Goal: Task Accomplishment & Management: Use online tool/utility

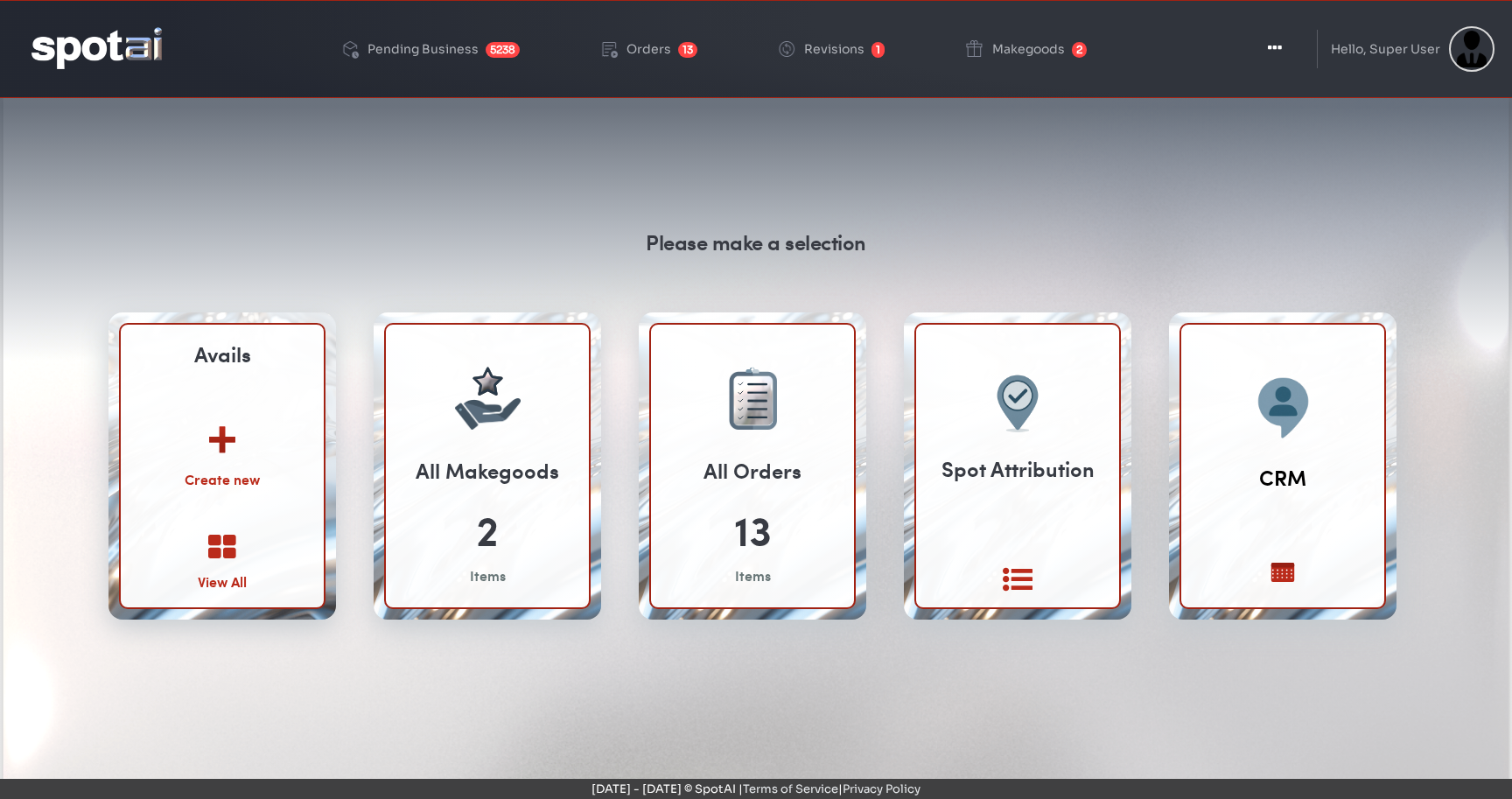
scroll to position [133, 0]
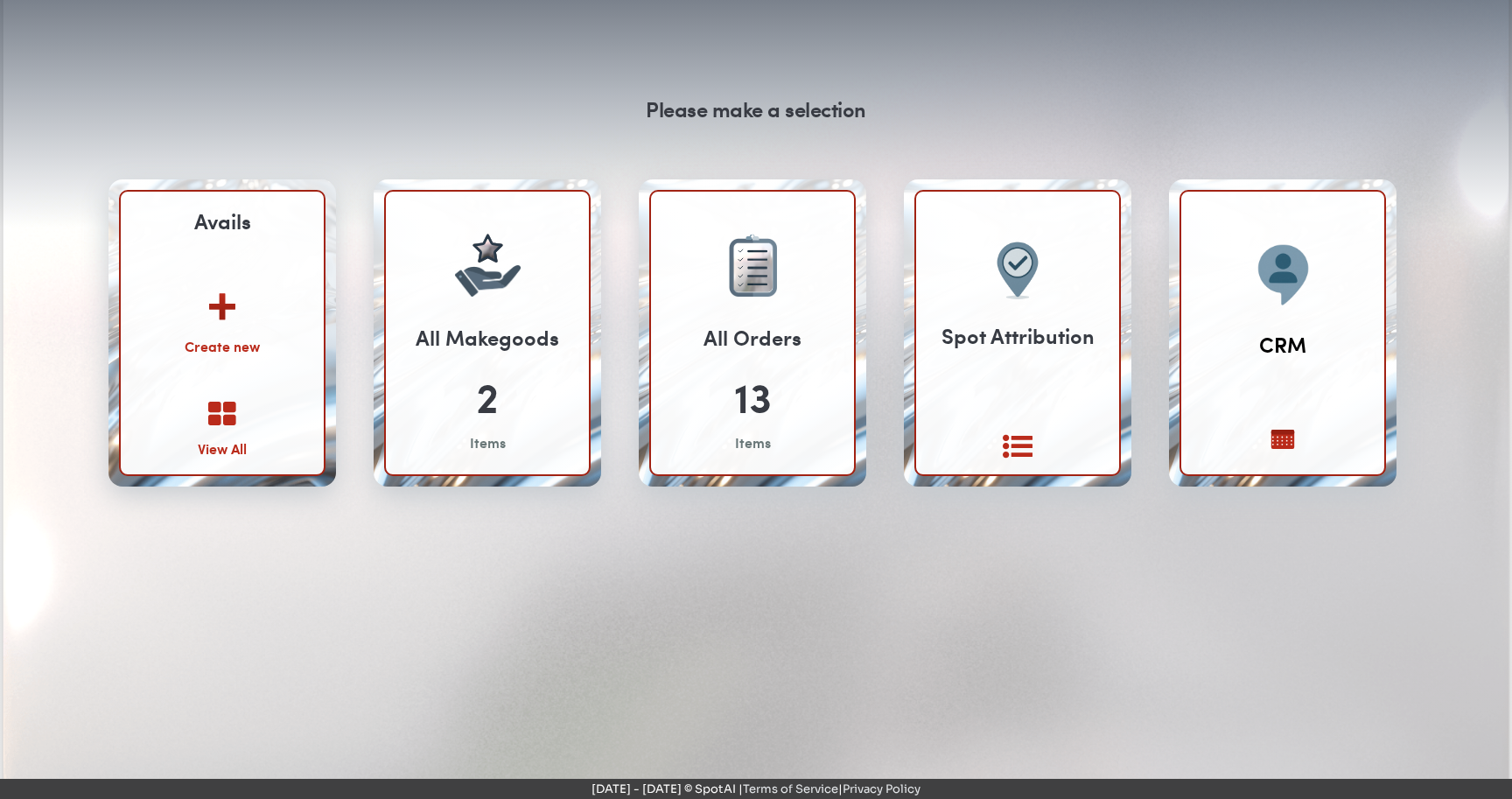
click at [224, 415] on icon at bounding box center [222, 415] width 28 height 30
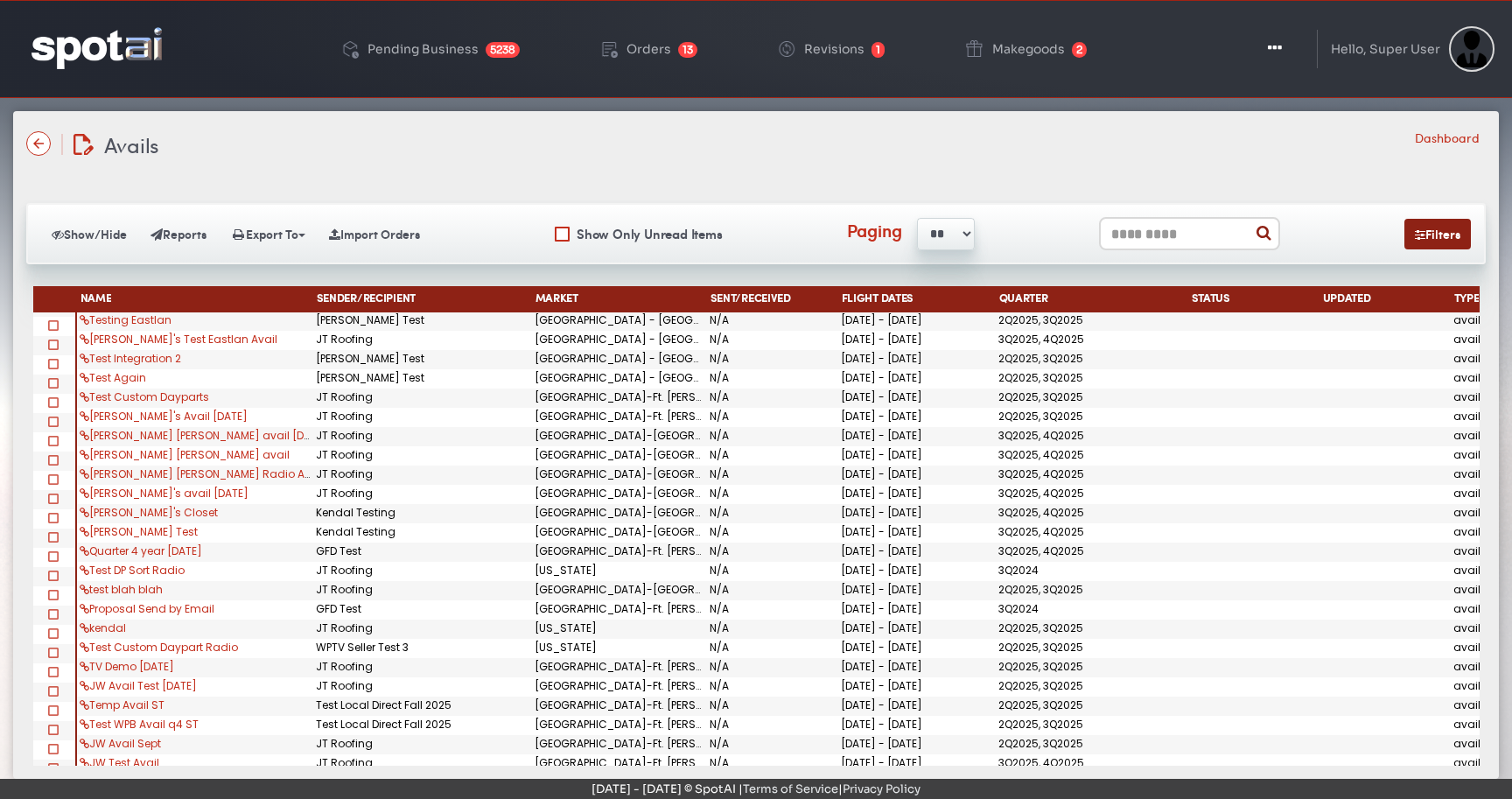
scroll to position [77, 0]
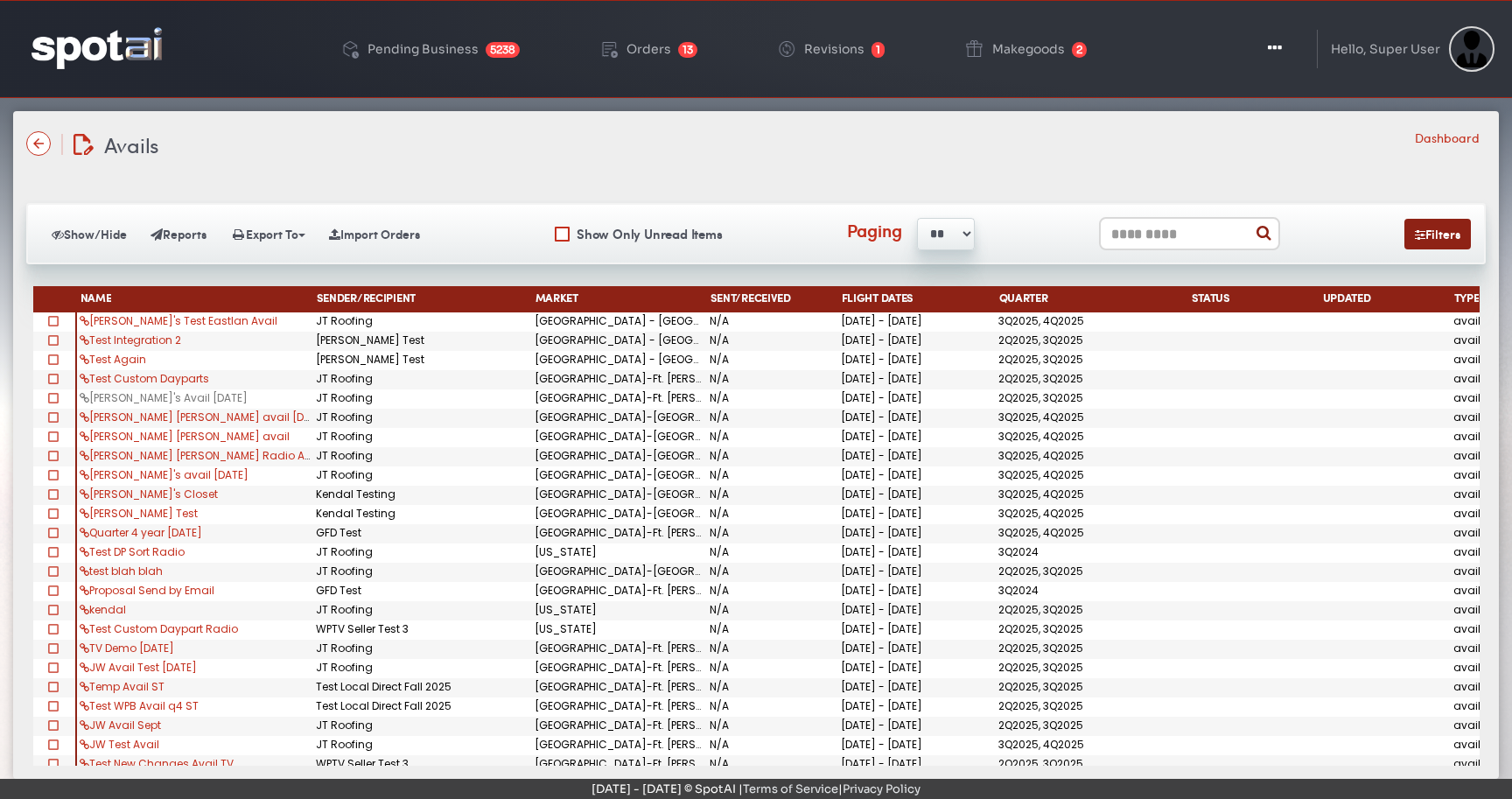
click at [145, 399] on link "[PERSON_NAME]'s Avail [DATE]" at bounding box center [163, 398] width 168 height 15
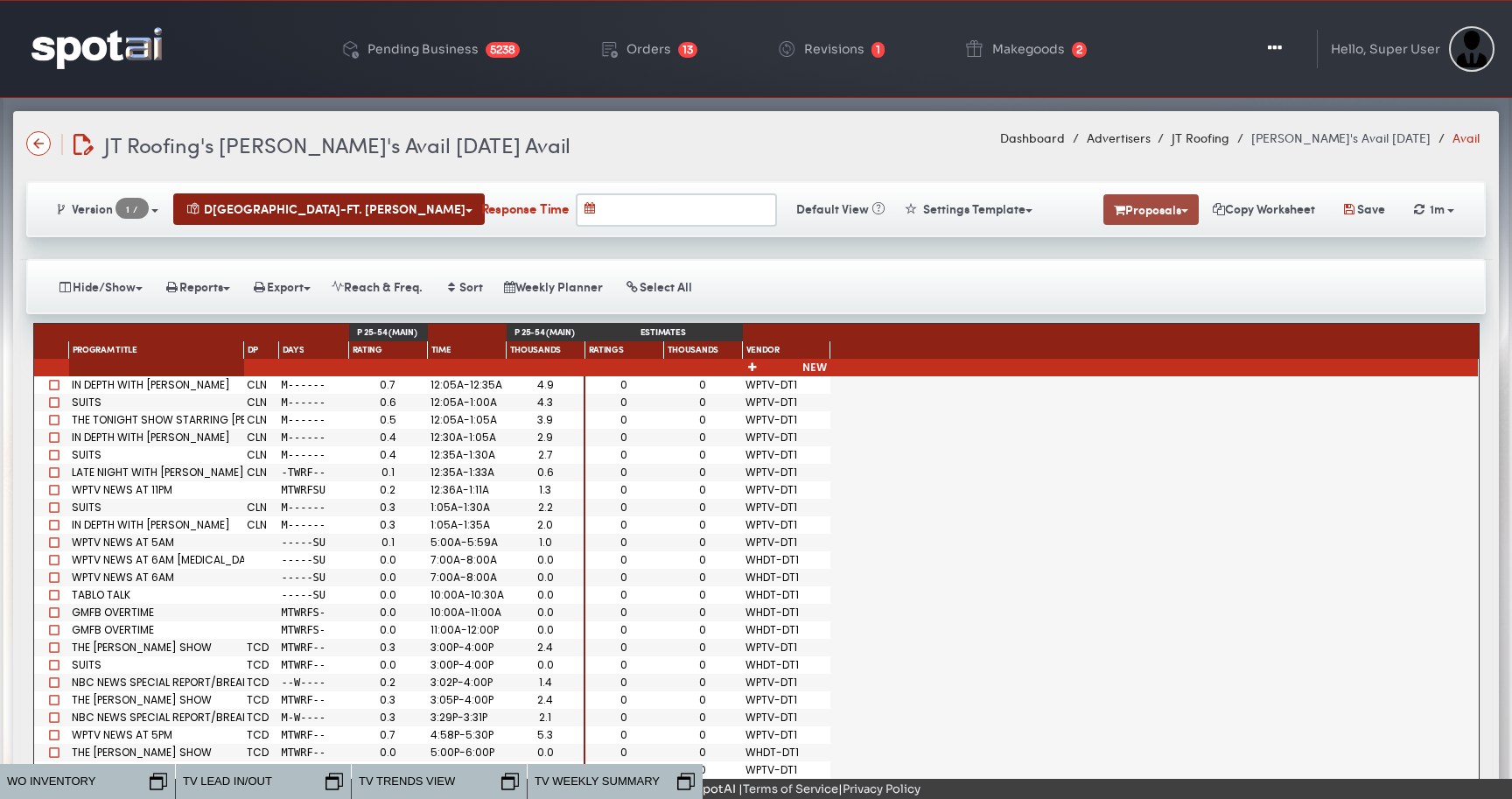
click at [1153, 195] on button "Proposals" at bounding box center [1151, 209] width 96 height 31
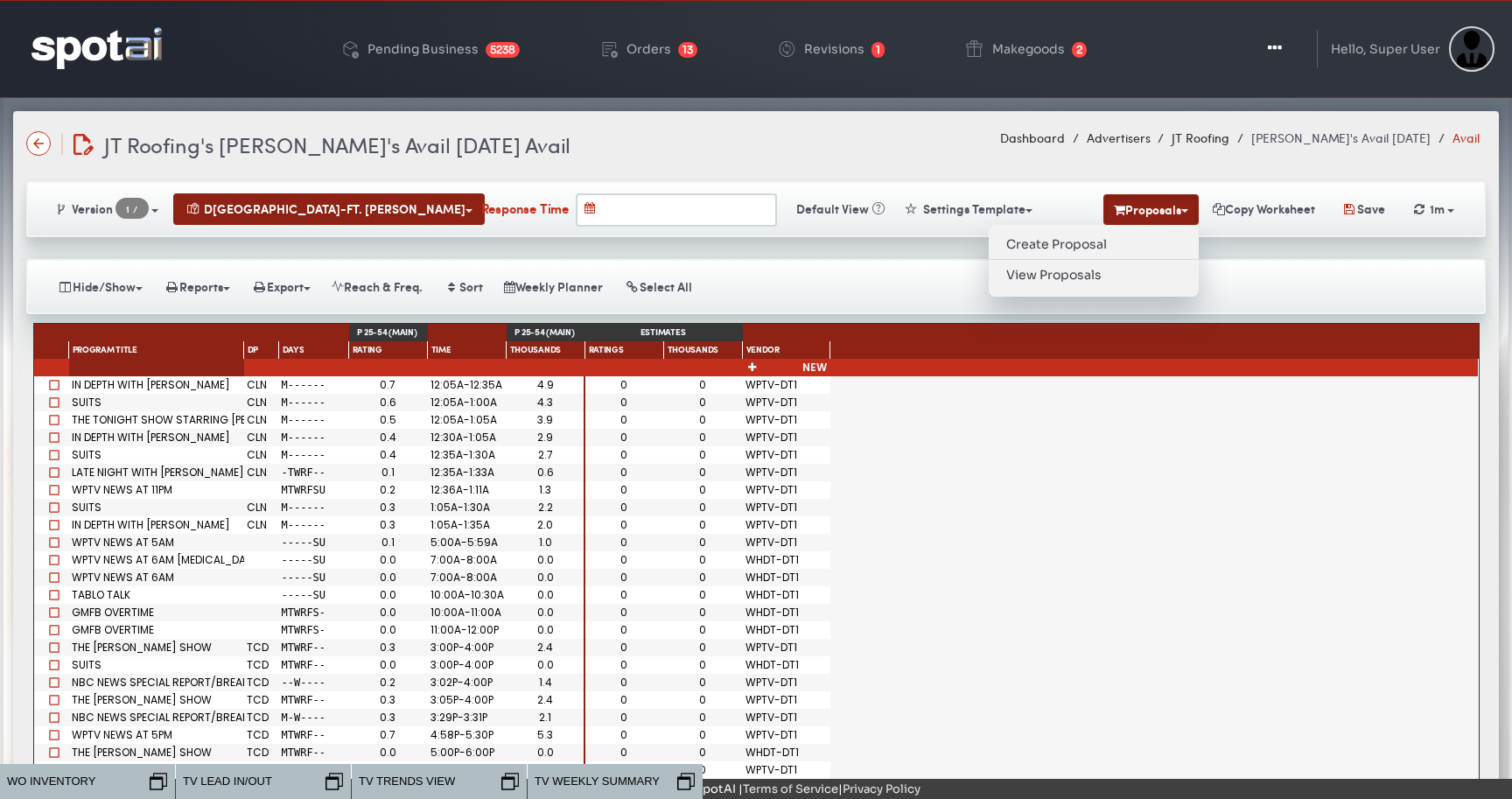
click at [1060, 289] on ul "Create Proposal View Proposals" at bounding box center [1094, 260] width 210 height 72
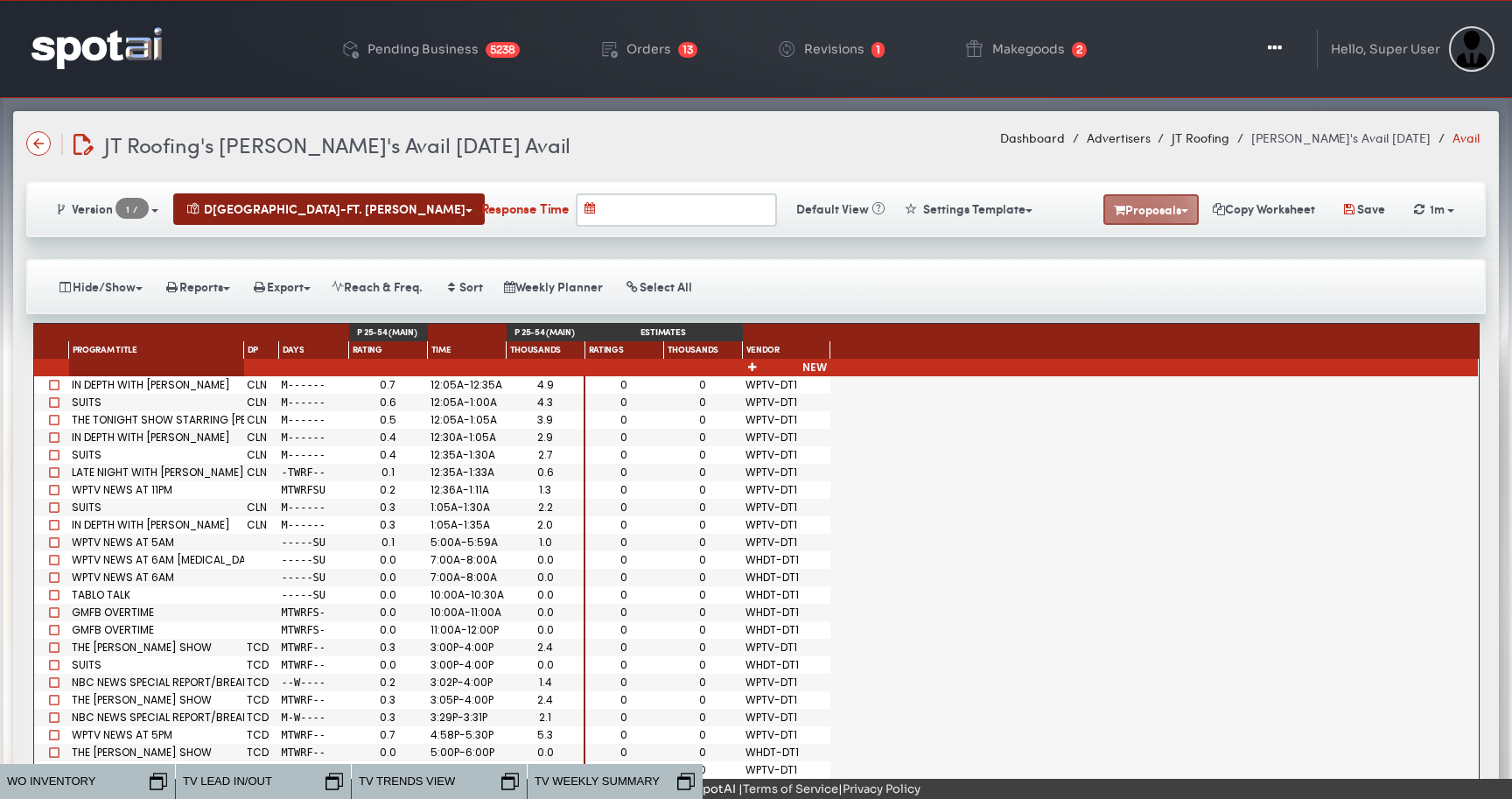
click at [1119, 222] on button "Proposals" at bounding box center [1151, 209] width 96 height 31
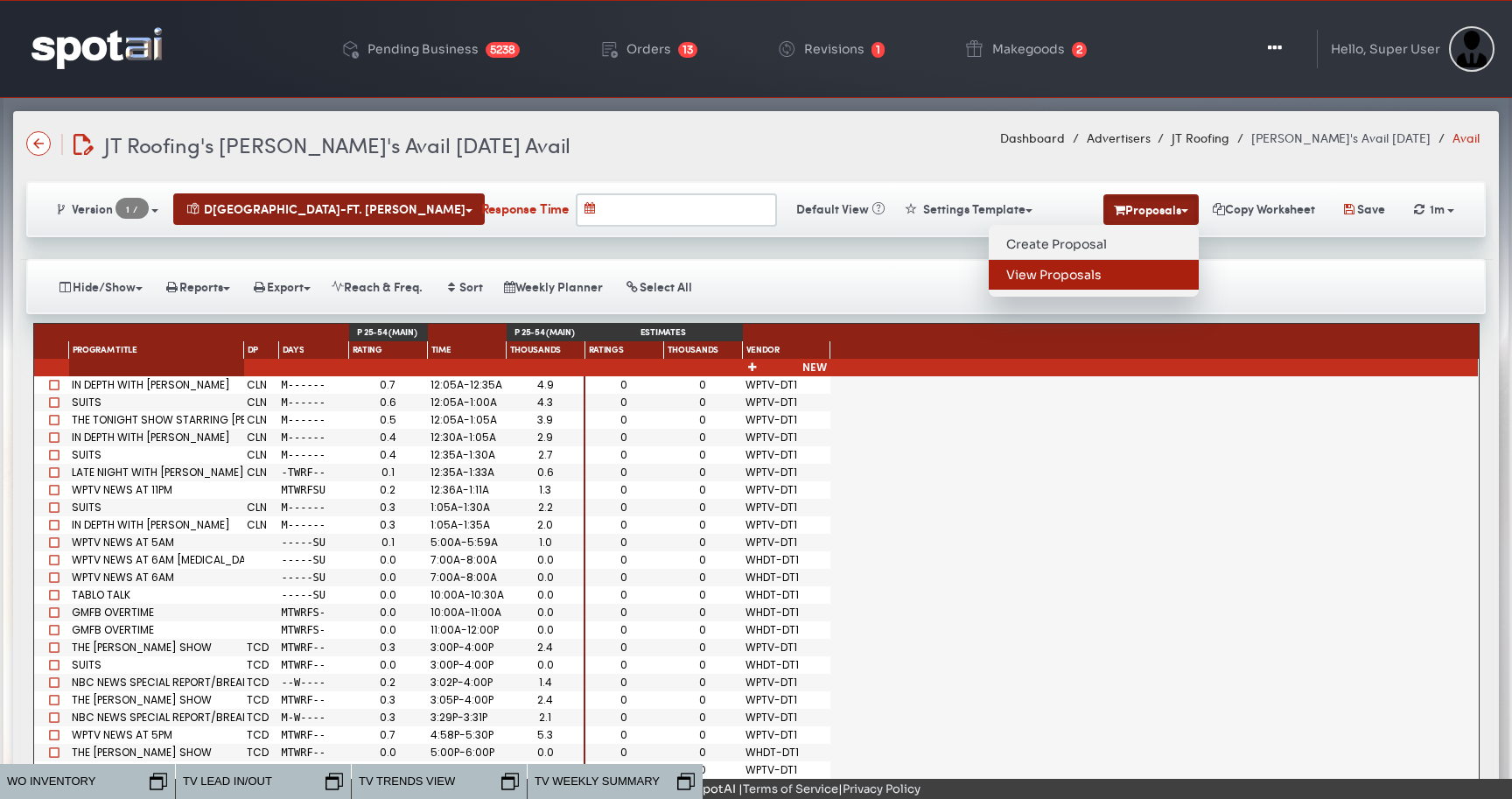
click at [1061, 272] on link "View Proposals" at bounding box center [1094, 275] width 210 height 30
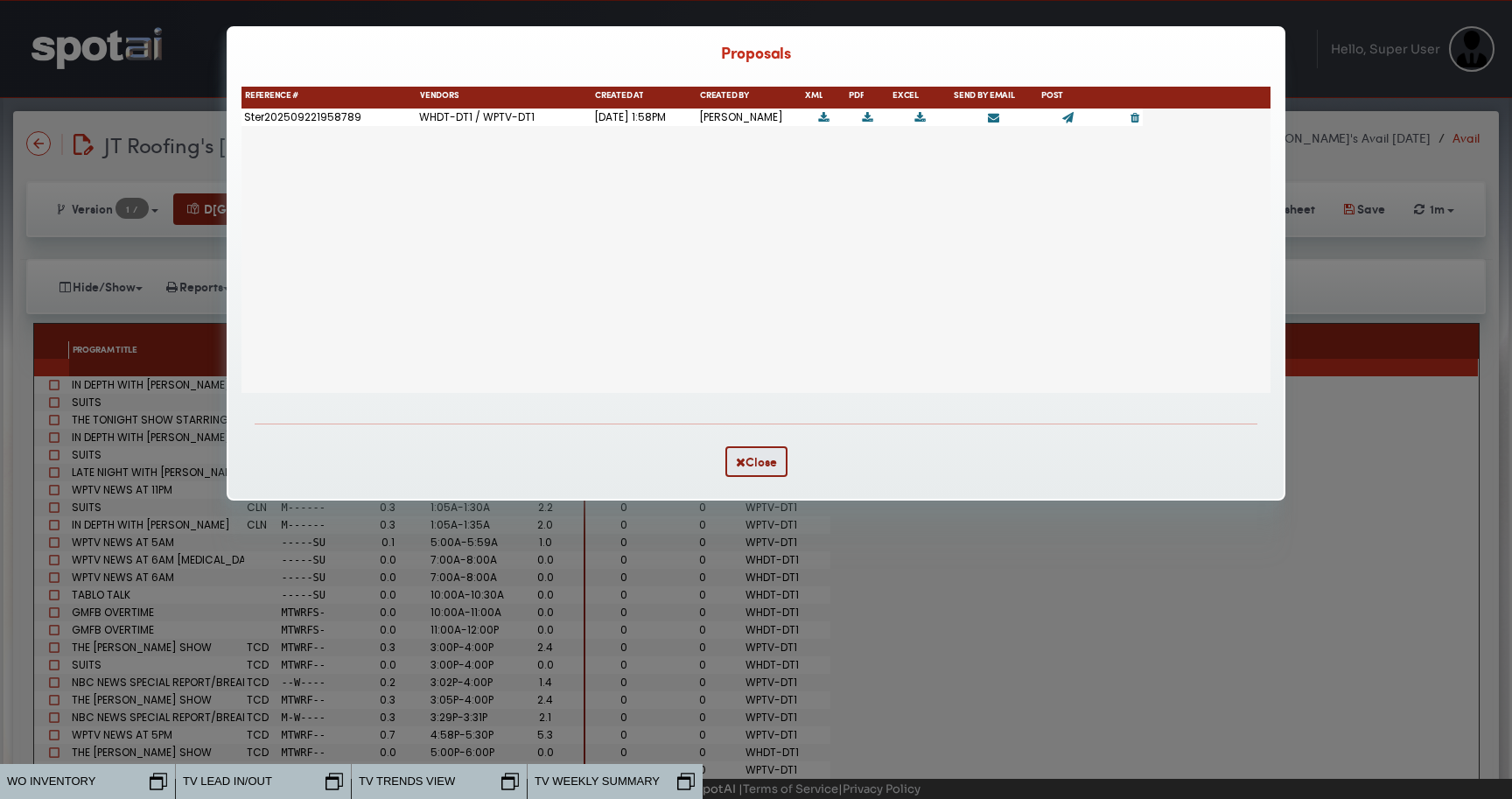
click at [822, 116] on icon at bounding box center [823, 118] width 10 height 11
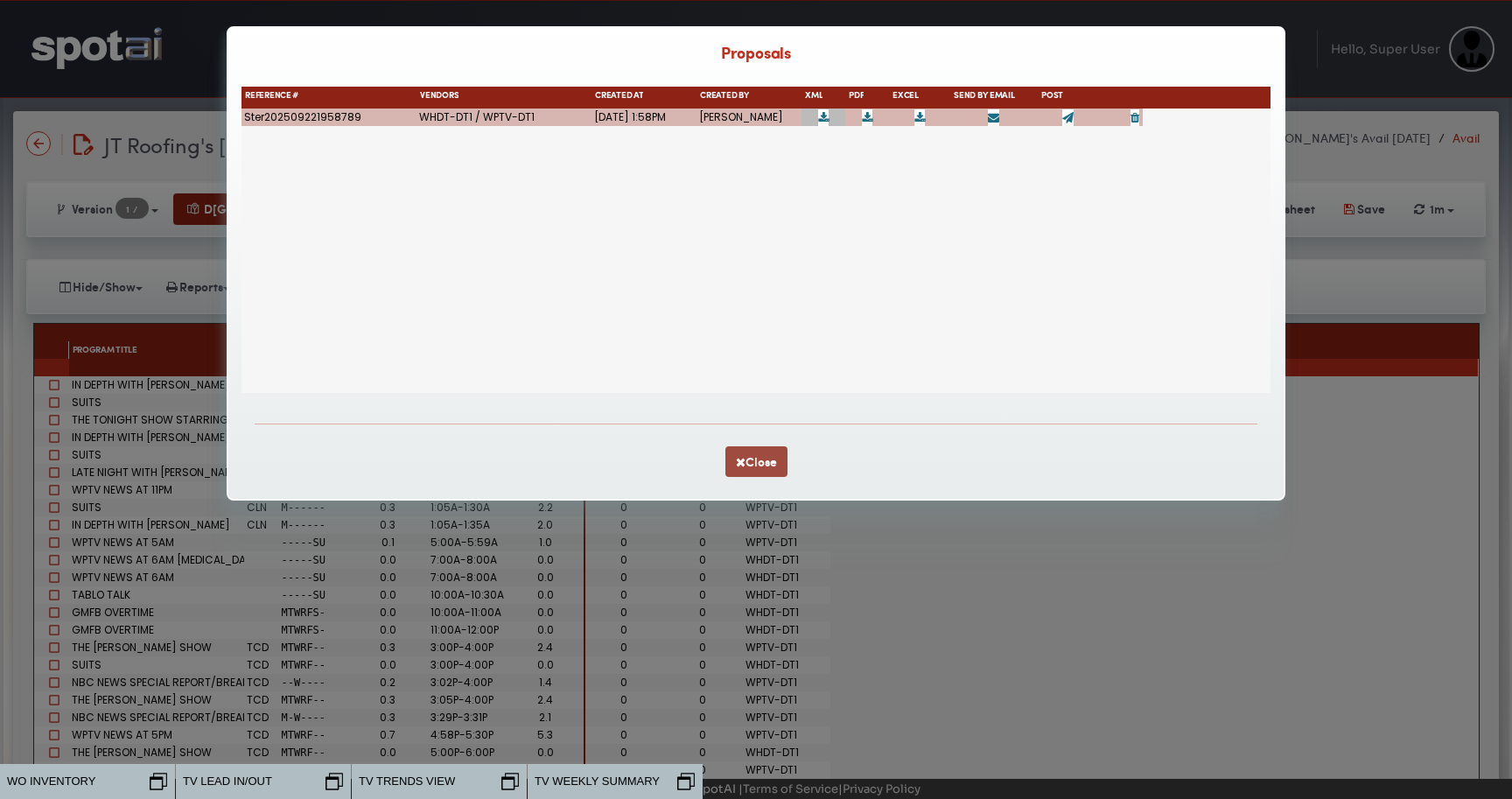
click at [766, 465] on button "Close" at bounding box center [756, 462] width 62 height 31
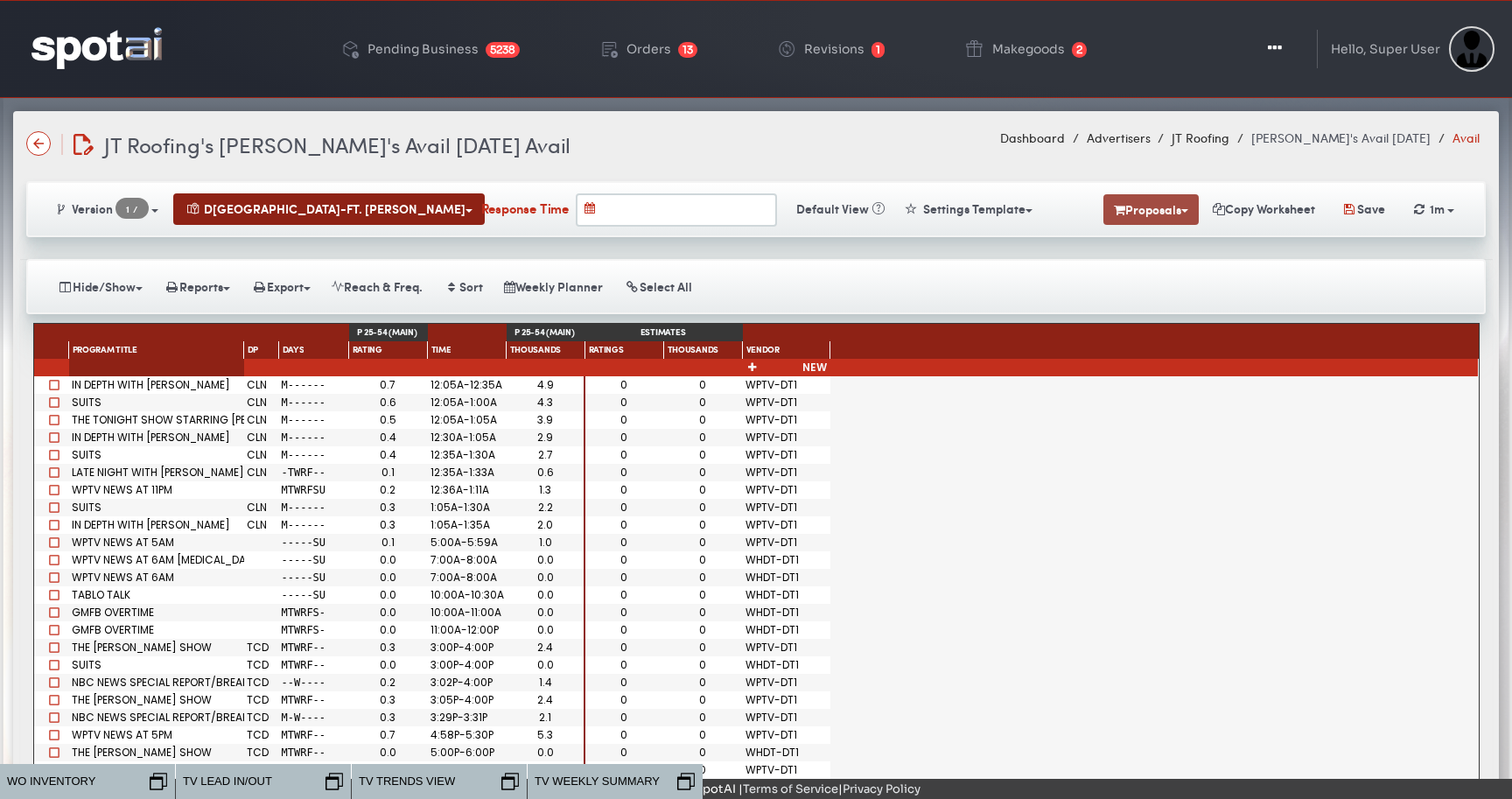
click at [1134, 207] on button "Proposals" at bounding box center [1151, 209] width 96 height 31
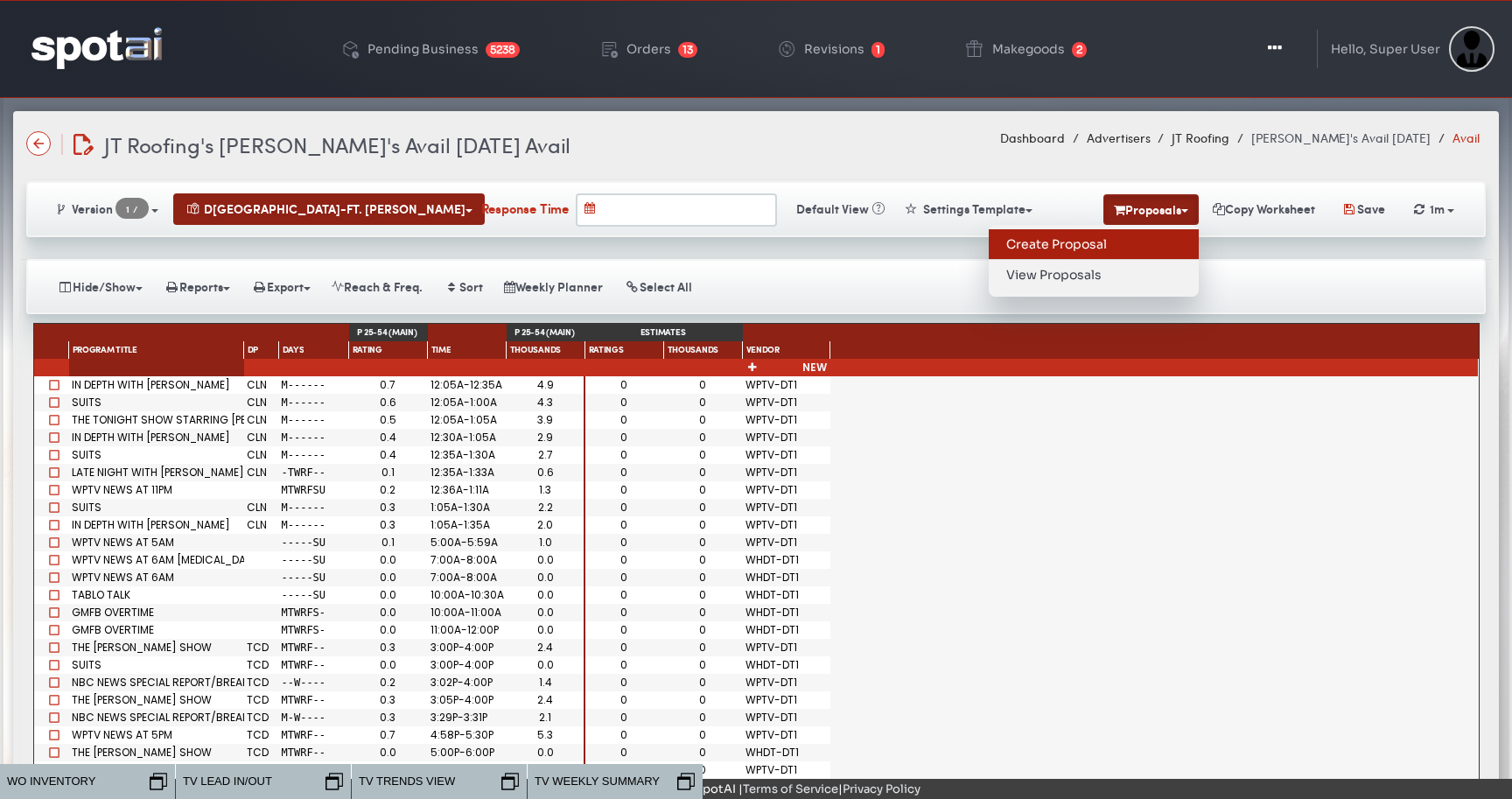
click at [1072, 237] on link "Create Proposal" at bounding box center [1094, 244] width 210 height 31
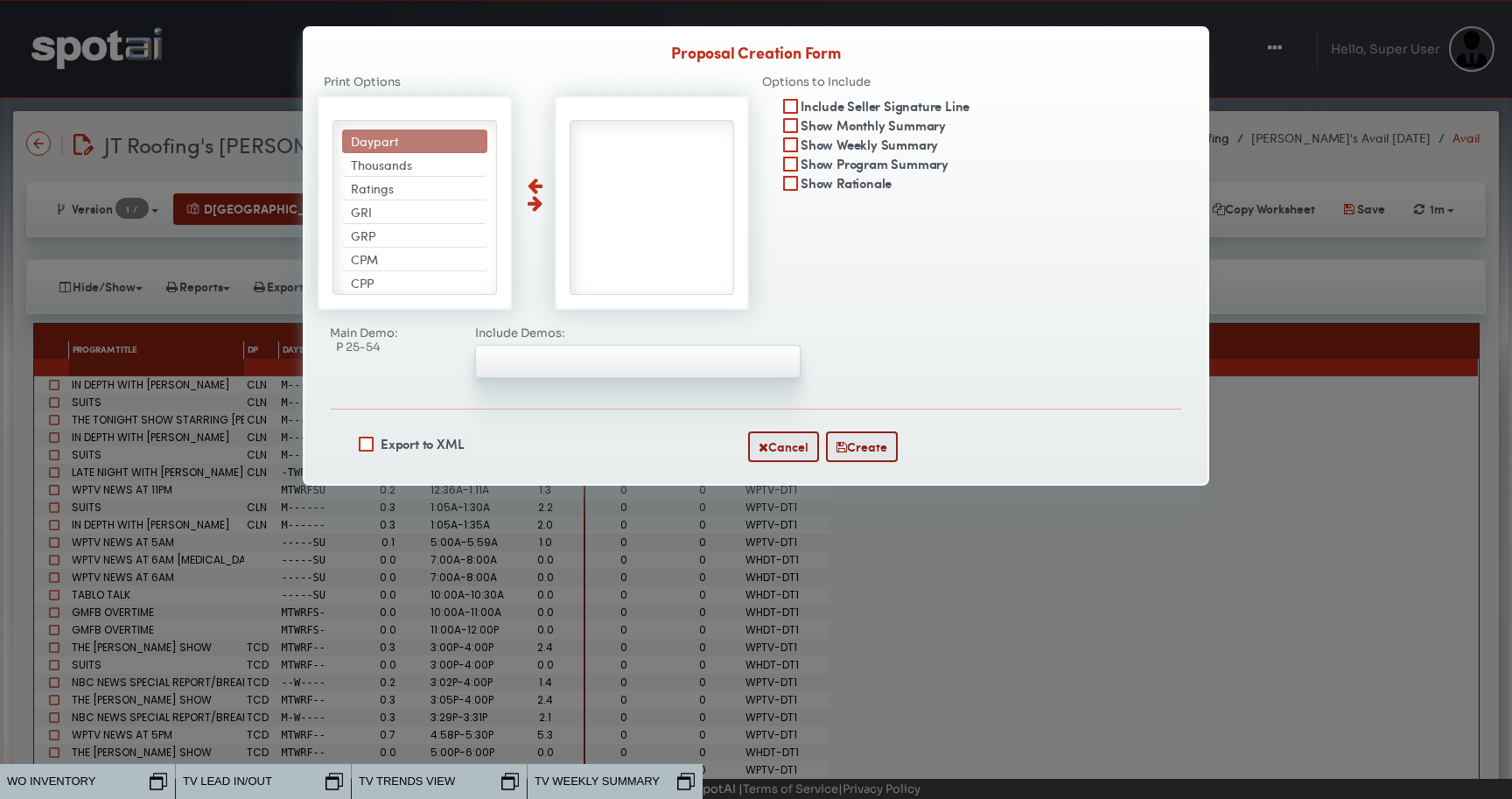
click at [474, 134] on li "Daypart" at bounding box center [414, 140] width 145 height 23
select select "*******"
click at [474, 134] on li "Thousands" at bounding box center [414, 140] width 145 height 23
click at [474, 153] on li "Ratings" at bounding box center [414, 164] width 145 height 23
click at [474, 134] on li "GRI" at bounding box center [414, 140] width 145 height 23
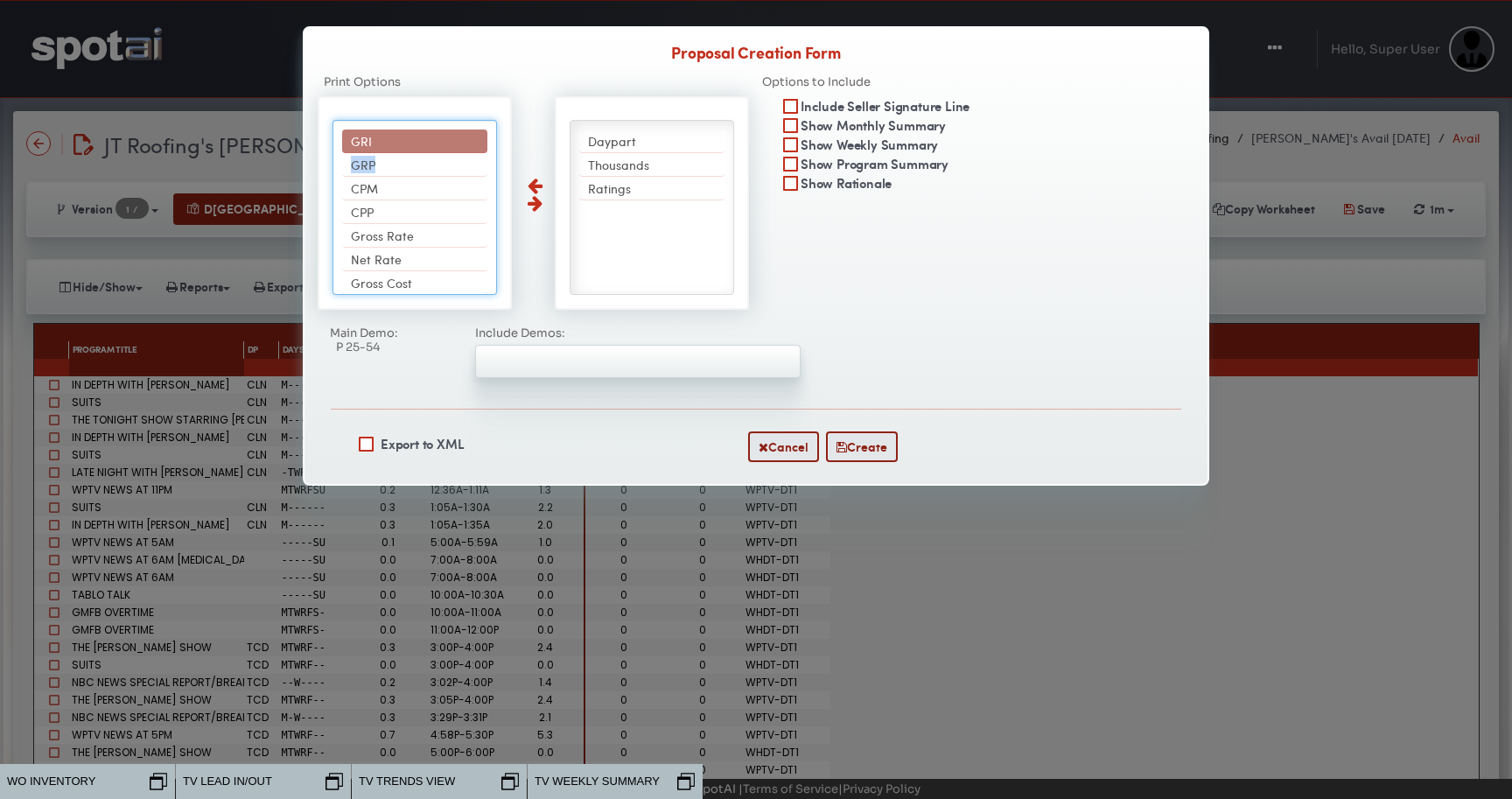
click at [474, 153] on li "GRP" at bounding box center [414, 164] width 145 height 23
click at [474, 134] on li "CPM" at bounding box center [414, 140] width 145 height 23
click at [474, 153] on li "CPP" at bounding box center [414, 164] width 145 height 23
click at [474, 134] on li "Gross Rate" at bounding box center [414, 140] width 145 height 23
click at [474, 134] on li "Net Rate" at bounding box center [414, 140] width 145 height 23
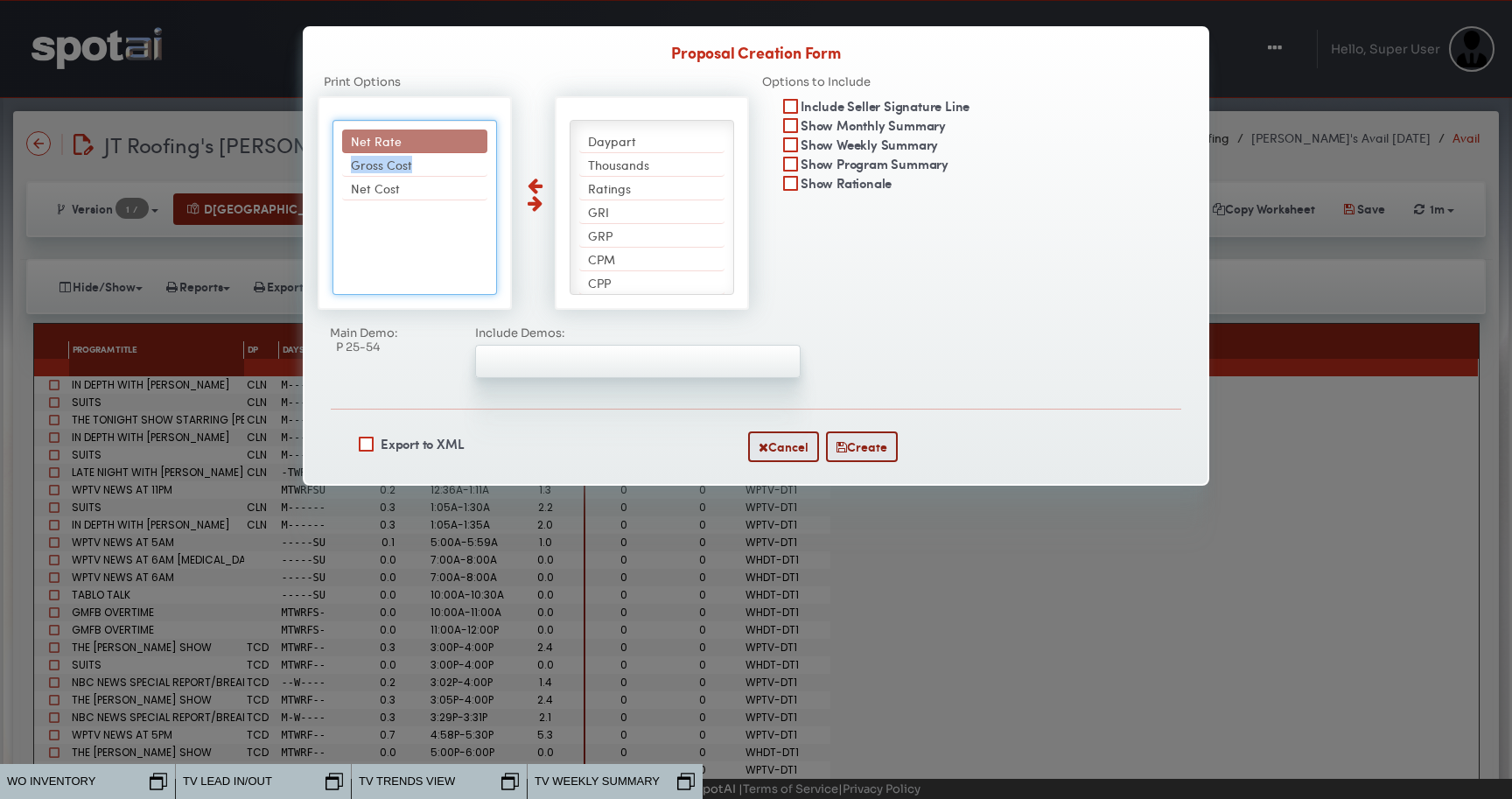
click at [474, 153] on li "Gross Cost" at bounding box center [414, 164] width 145 height 23
click at [474, 134] on li "Net Cost" at bounding box center [414, 140] width 145 height 23
click at [860, 451] on button "Create" at bounding box center [862, 447] width 72 height 31
